Goal: Task Accomplishment & Management: Manage account settings

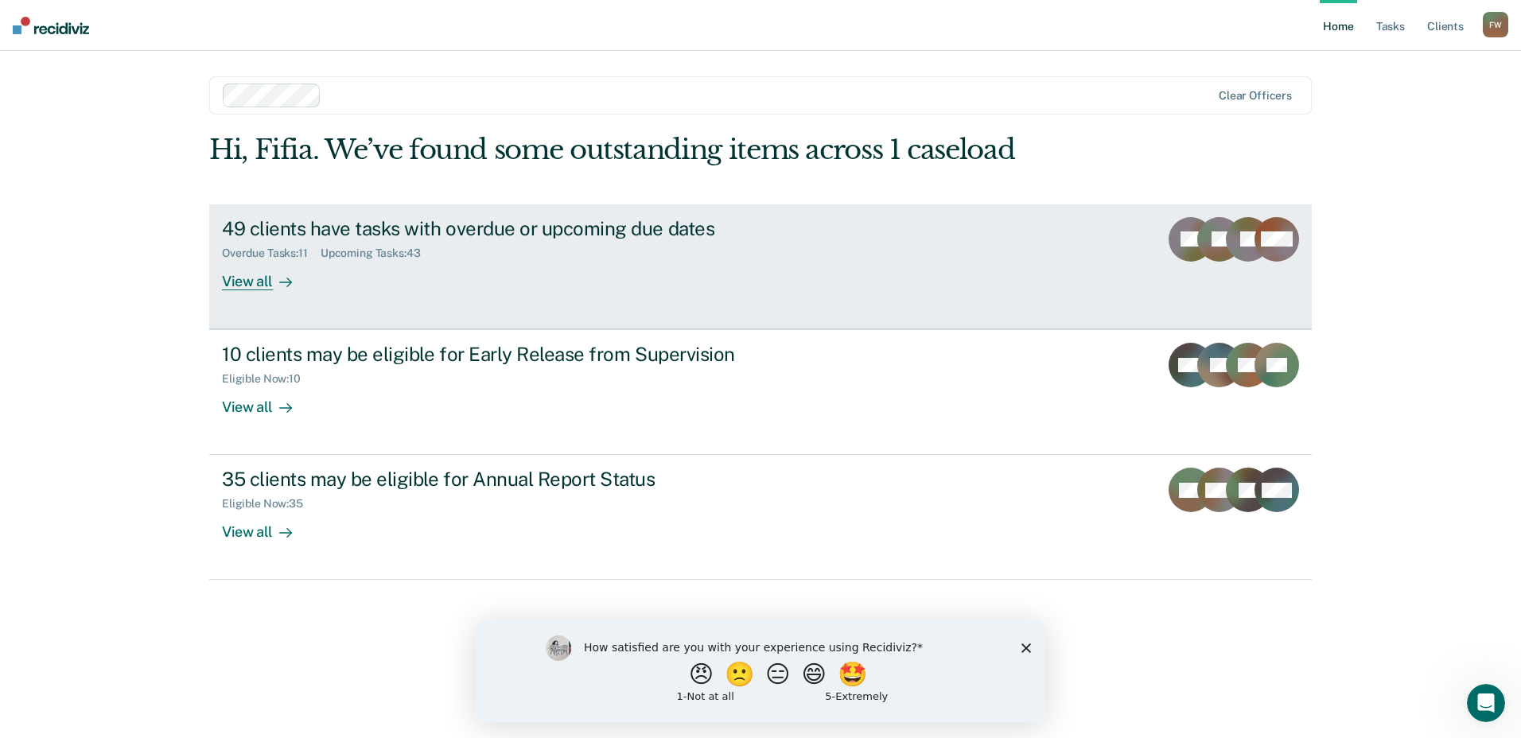
click at [616, 266] on div "49 clients have tasks with overdue or upcoming due dates Overdue Tasks : 11 Upc…" at bounding box center [520, 253] width 597 height 73
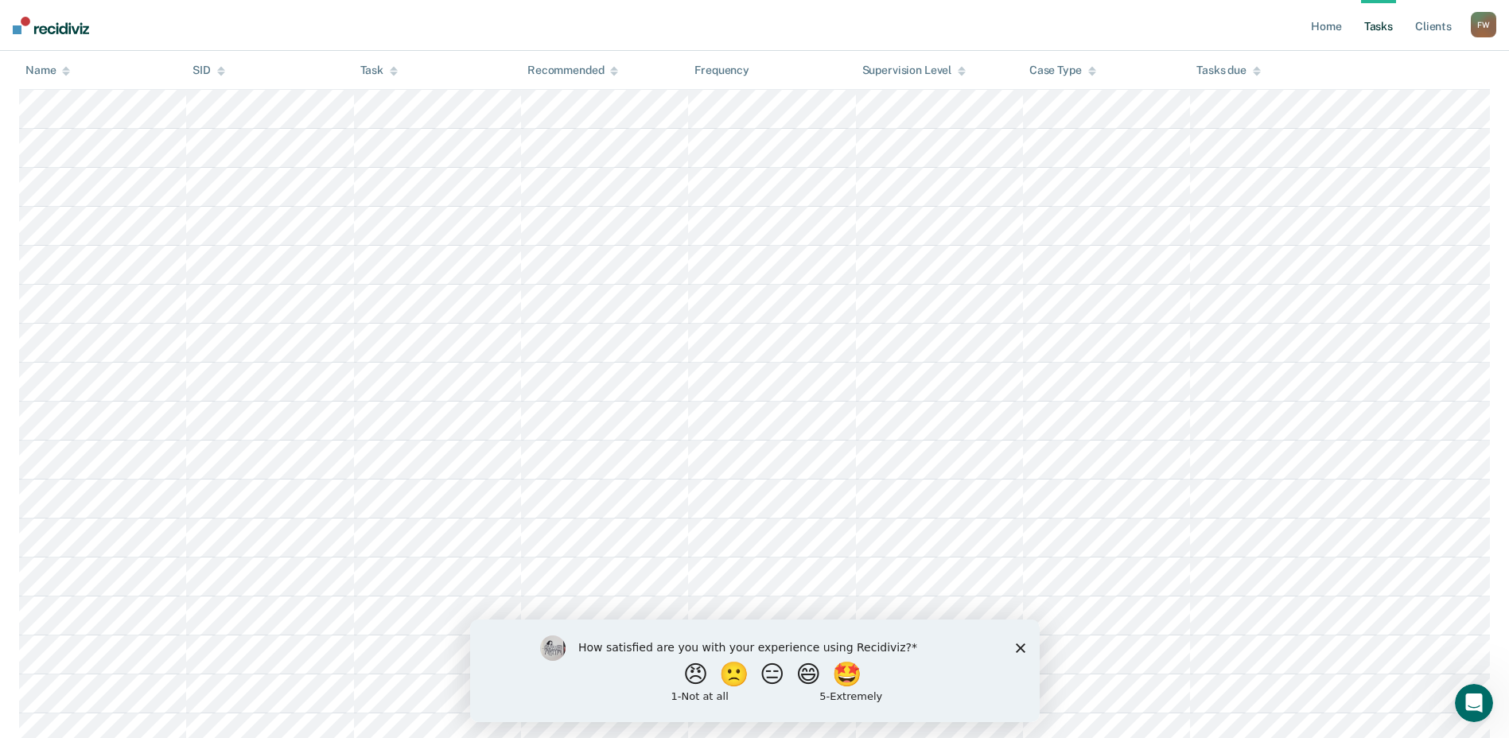
scroll to position [636, 0]
click at [1012, 644] on div "How satisfied are you with your experience using Recidiviz? 😠 🙁 😑 😄 🤩 1 - Not a…" at bounding box center [754, 670] width 570 height 103
click at [1017, 647] on icon "Close survey" at bounding box center [1020, 648] width 10 height 10
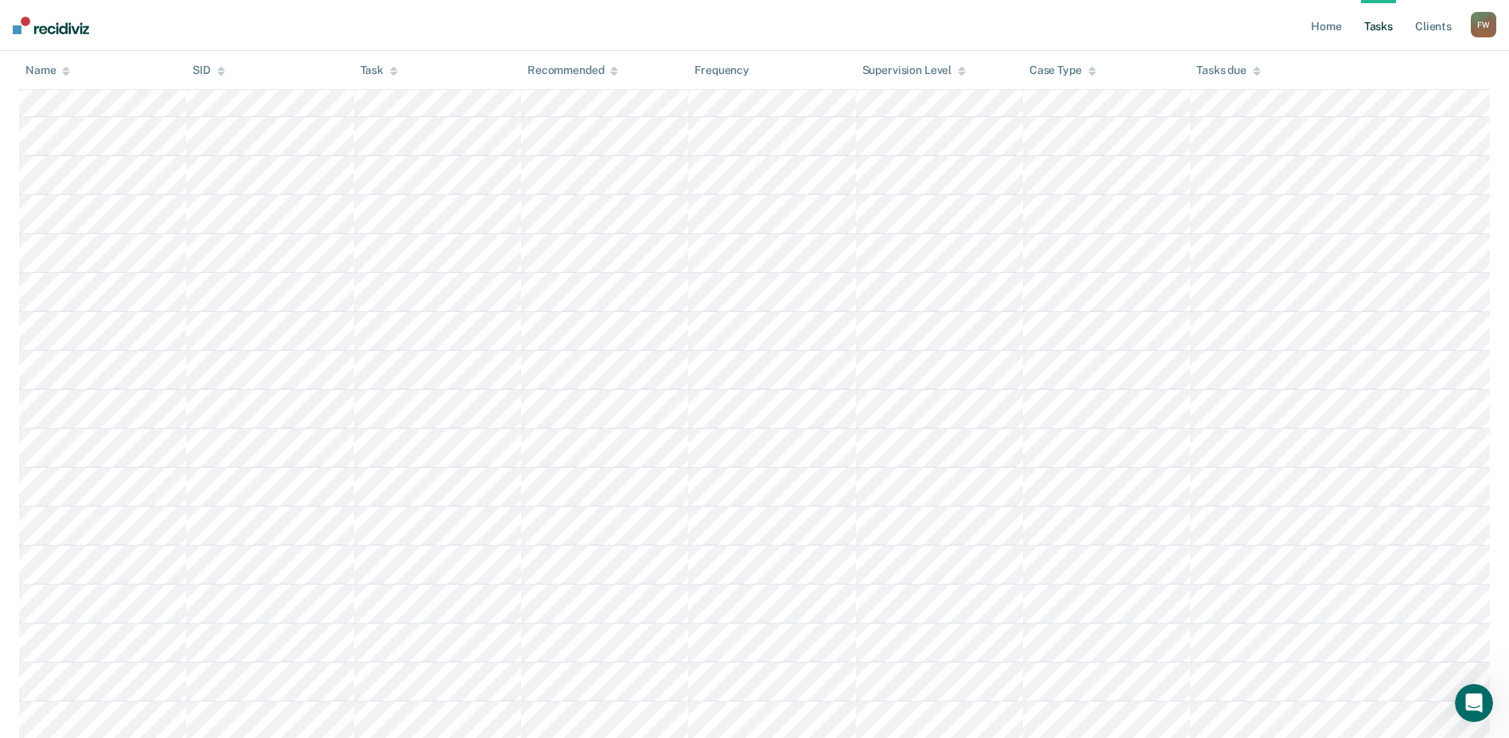
scroll to position [398, 0]
